Goal: Browse casually

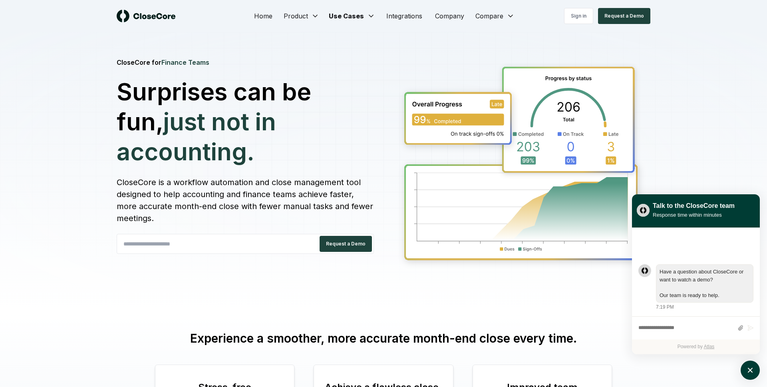
scroll to position [1723, 0]
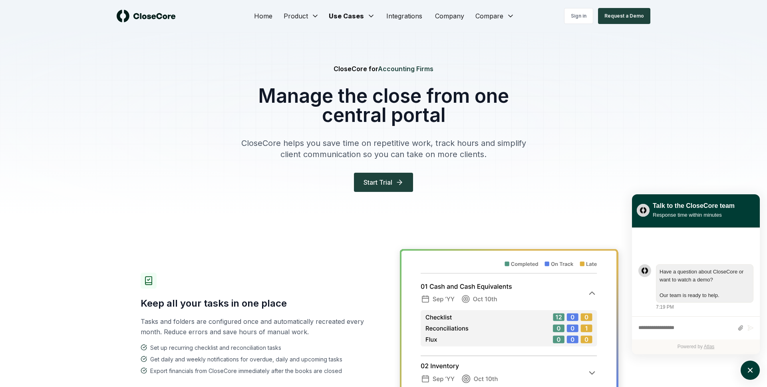
scroll to position [1245, 0]
